Goal: Task Accomplishment & Management: Manage account settings

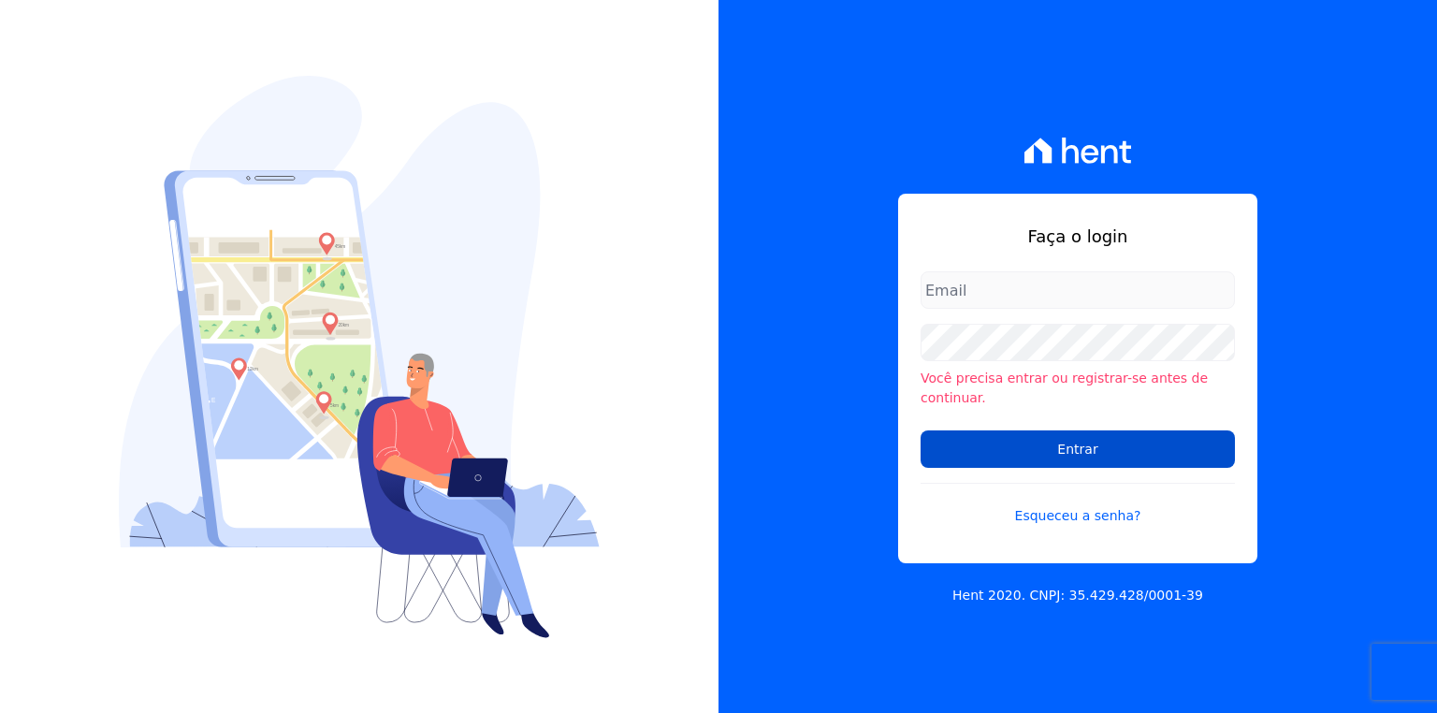
type input "[EMAIL_ADDRESS][PERSON_NAME][DOMAIN_NAME]"
click at [996, 439] on input "Entrar" at bounding box center [1078, 448] width 314 height 37
